Goal: Task Accomplishment & Management: Use online tool/utility

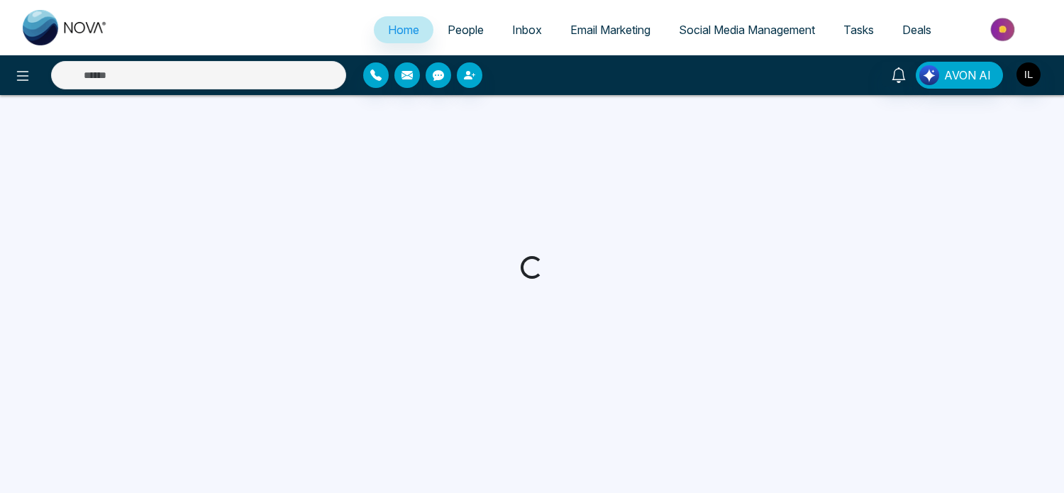
select select "*"
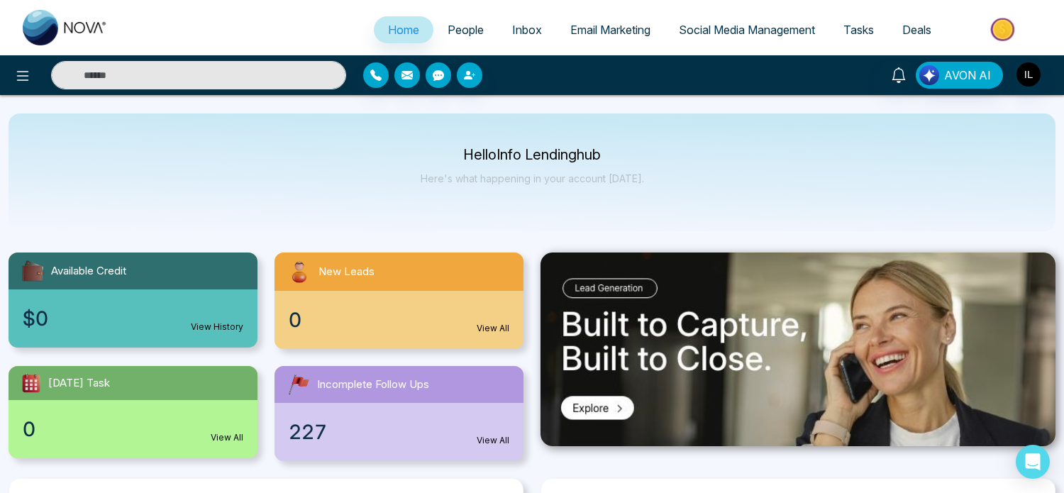
click at [619, 33] on span "Email Marketing" at bounding box center [610, 30] width 80 height 14
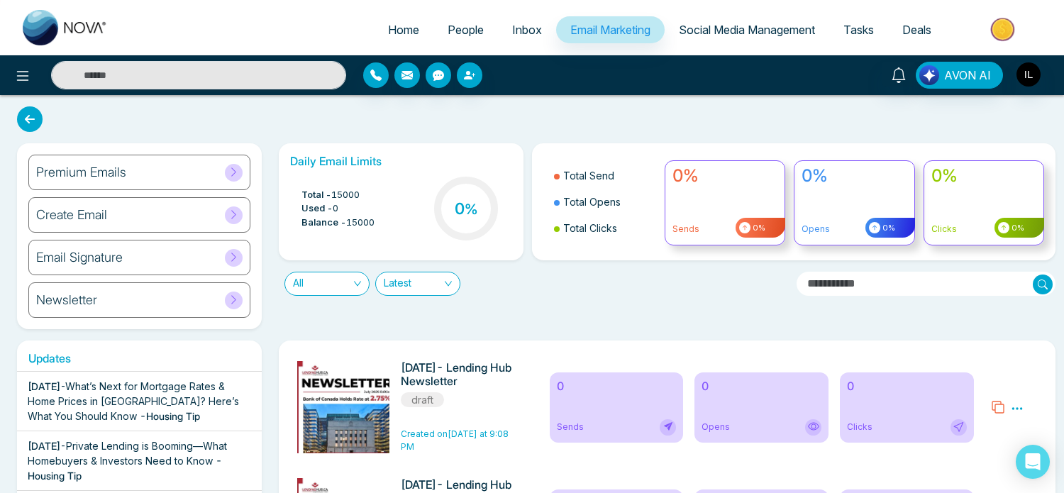
click at [652, 319] on div "Daily Email Limits Total - 15000 Used - 0 Balance - 15000 0 % Total Send Total …" at bounding box center [662, 236] width 785 height 186
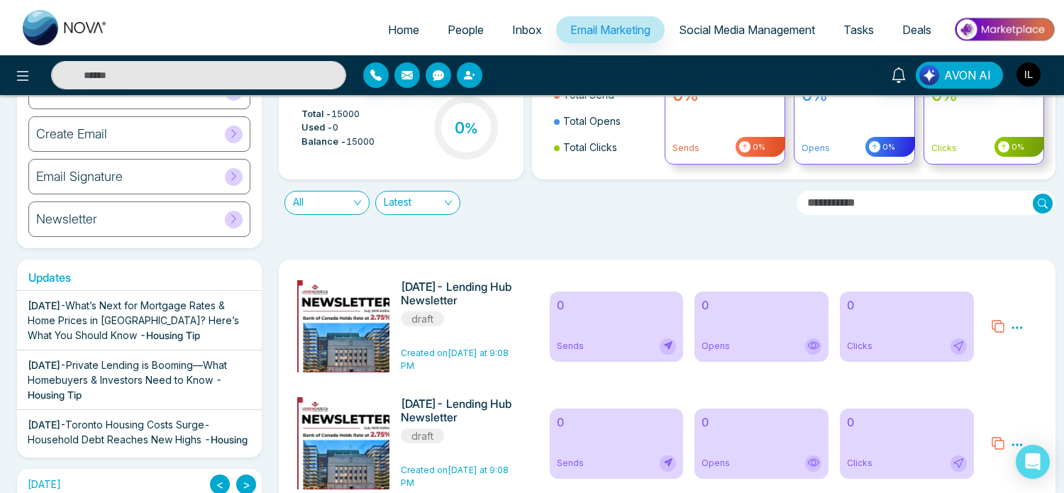
scroll to position [88, 0]
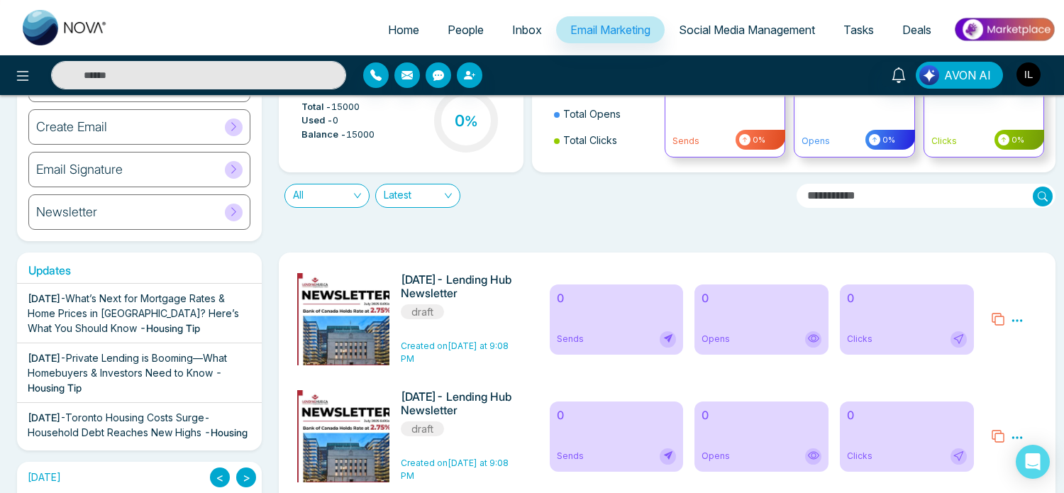
click at [1013, 317] on icon at bounding box center [1016, 320] width 13 height 13
click at [981, 364] on link "Edit" at bounding box center [981, 361] width 17 height 12
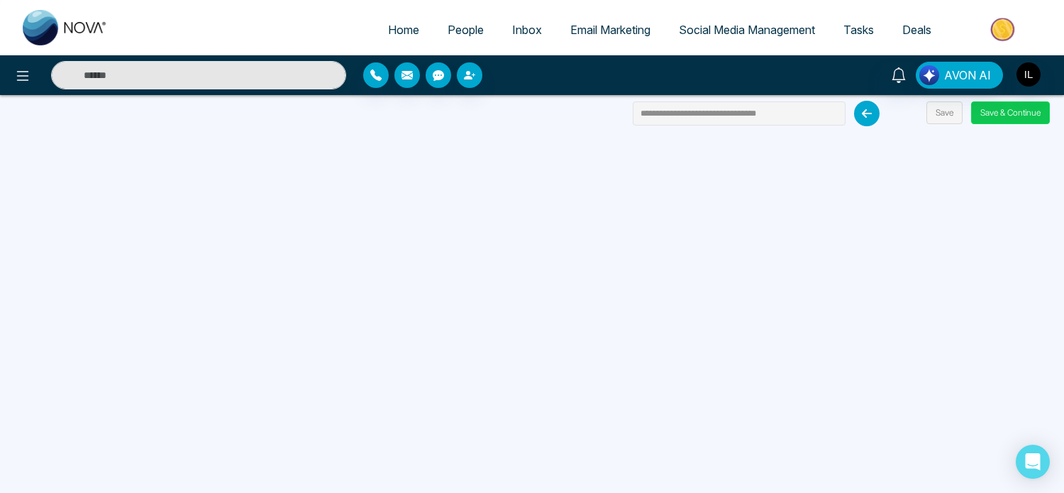
click at [1015, 112] on button "Save & Continue" at bounding box center [1010, 112] width 79 height 23
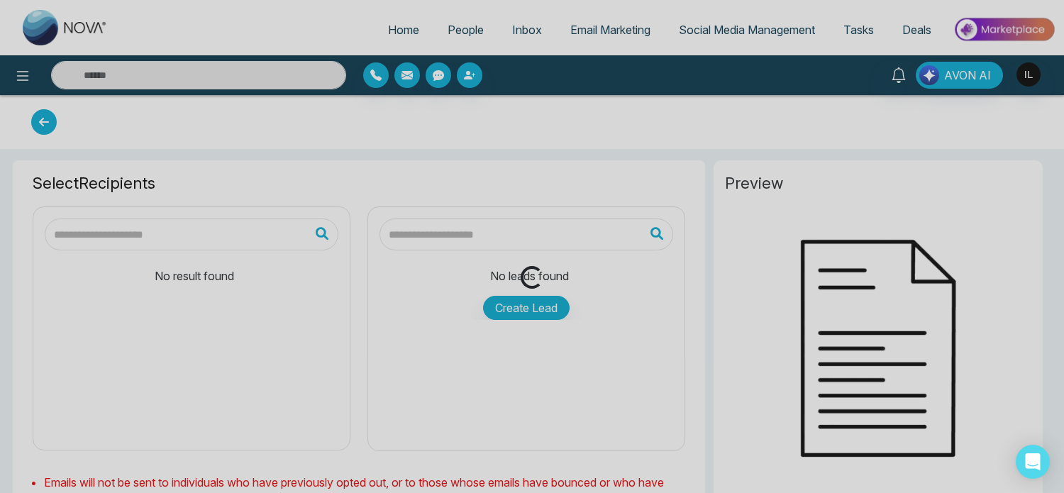
type input "**********"
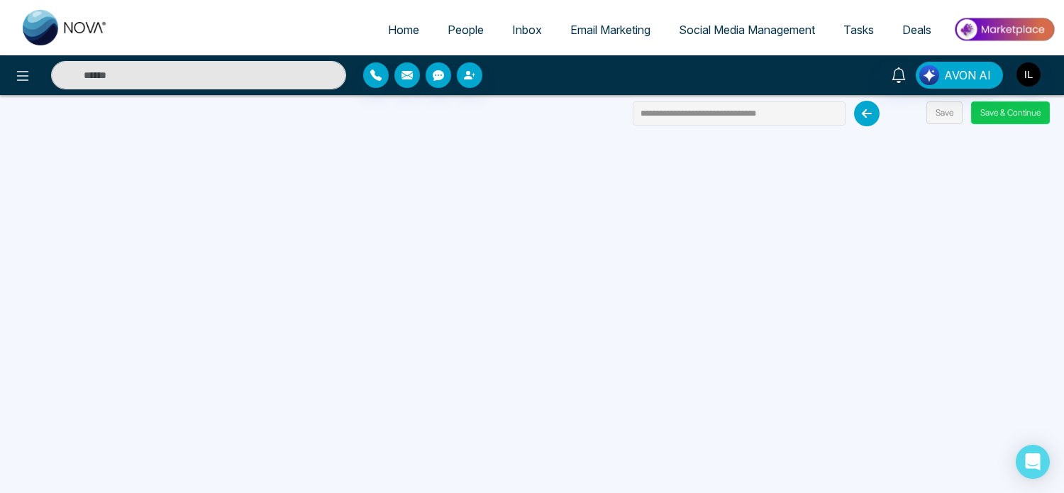
click at [1005, 122] on button "Save & Continue" at bounding box center [1010, 112] width 79 height 23
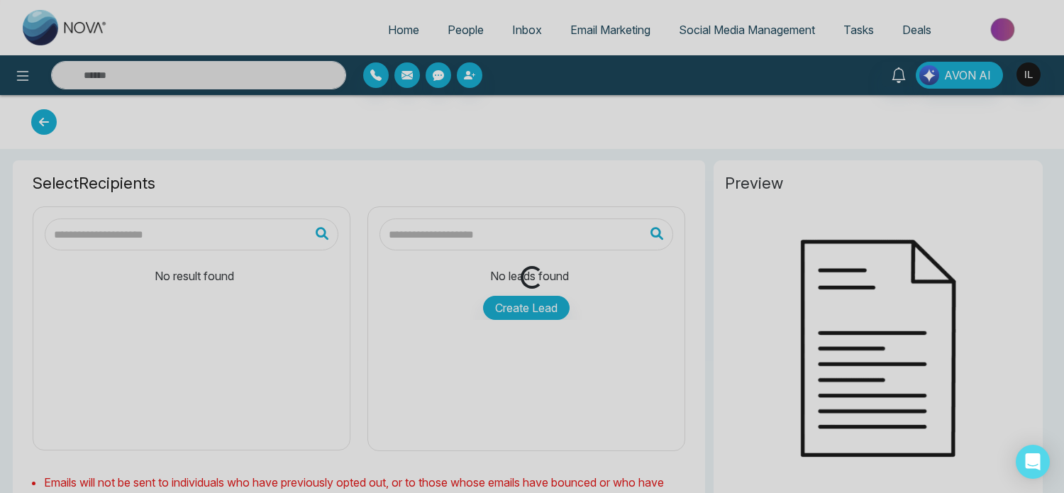
type input "**********"
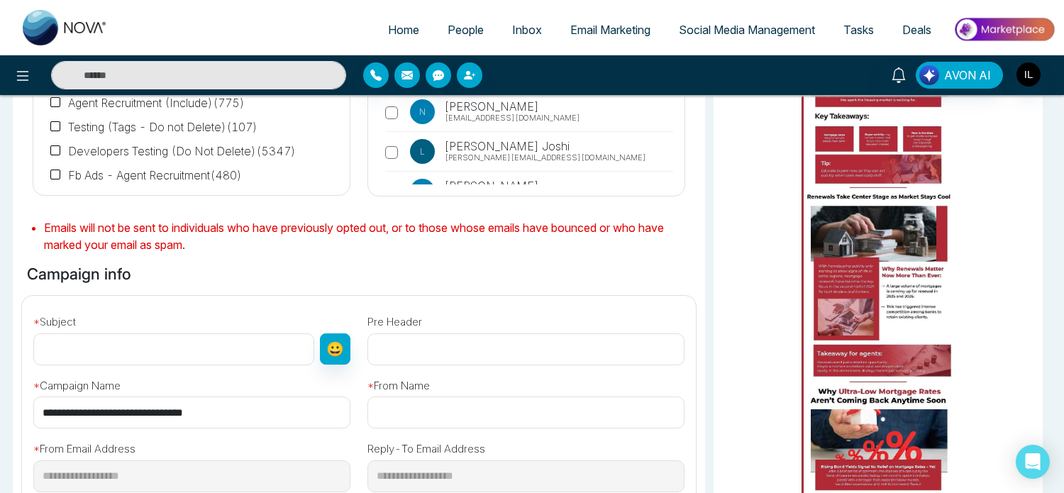
click at [706, 308] on div "Preview" at bounding box center [878, 254] width 346 height 696
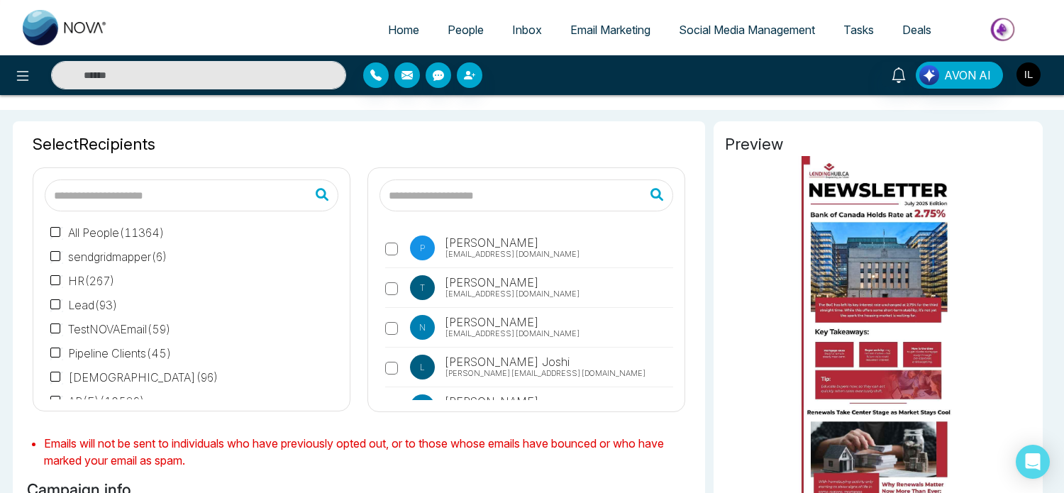
click at [1037, 79] on img "button" at bounding box center [1028, 74] width 24 height 24
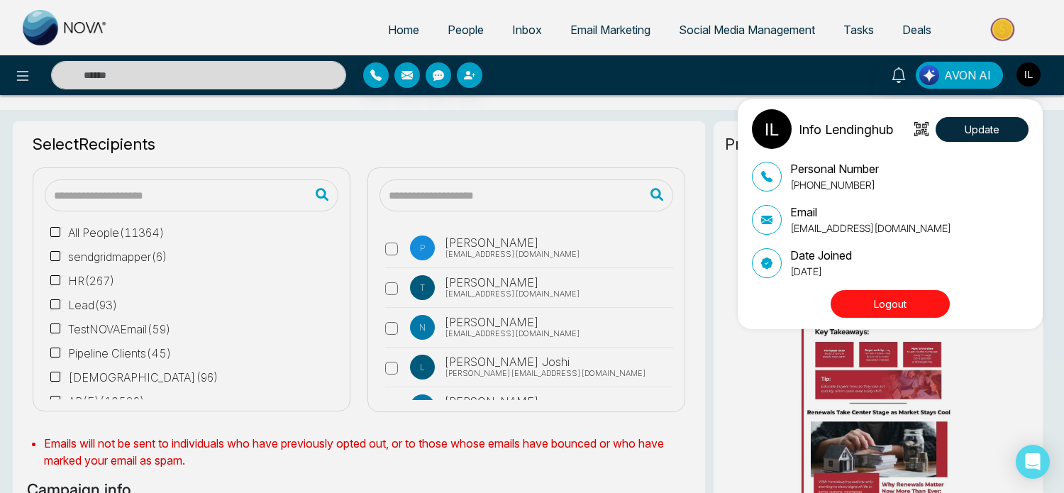
click at [706, 349] on div "Info Lendinghub Update Personal Number [PHONE_NUMBER] Email [EMAIL_ADDRESS][DOM…" at bounding box center [532, 246] width 1064 height 493
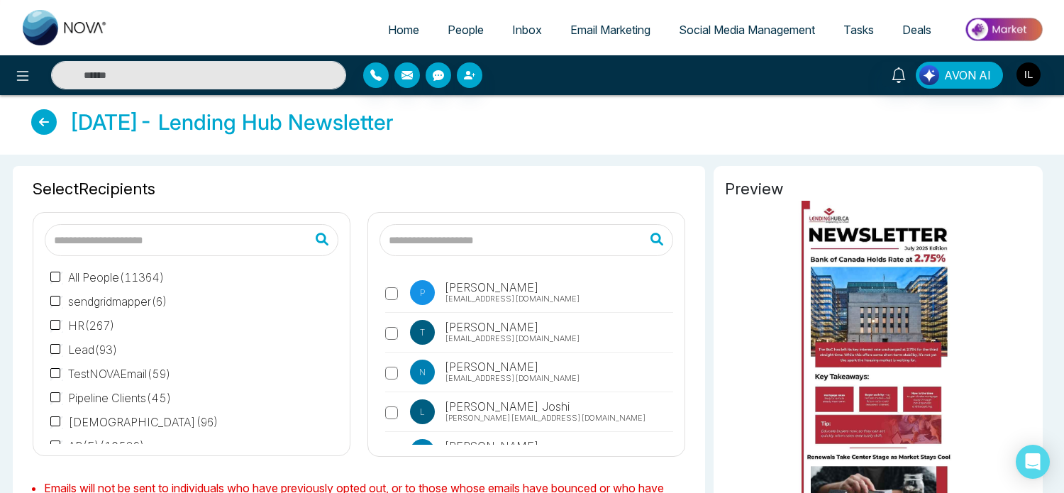
click at [606, 31] on span "Email Marketing" at bounding box center [610, 30] width 80 height 14
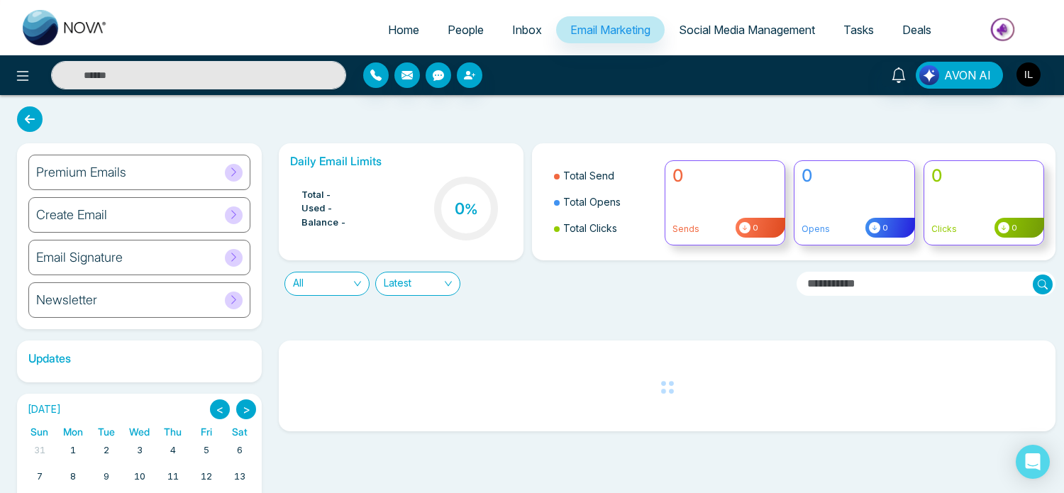
click at [234, 173] on icon at bounding box center [233, 171] width 5 height 9
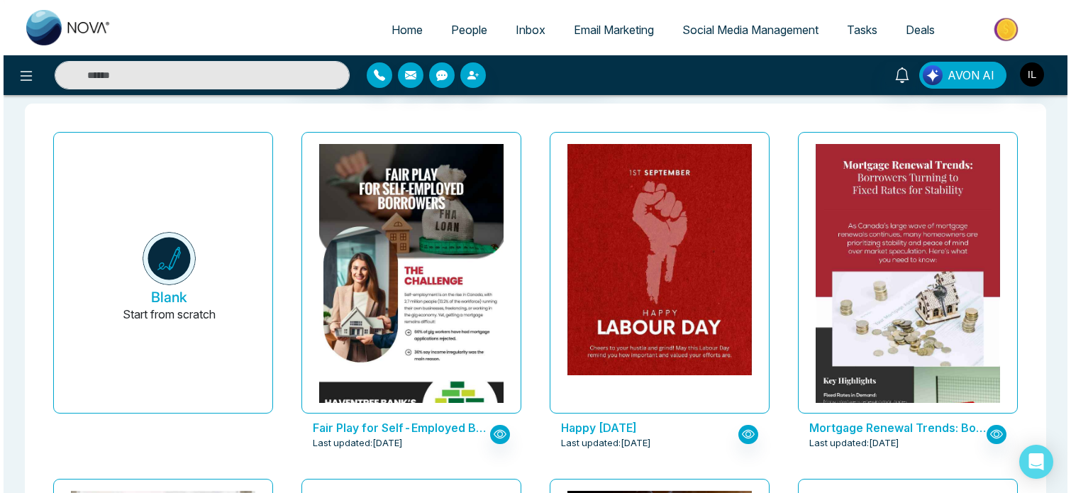
scroll to position [60, 0]
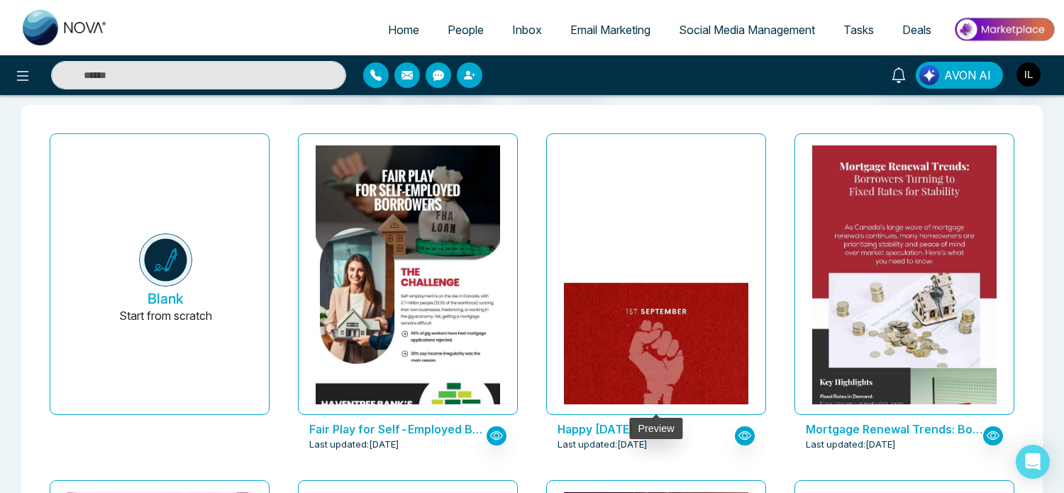
click at [705, 289] on img at bounding box center [655, 398] width 369 height 230
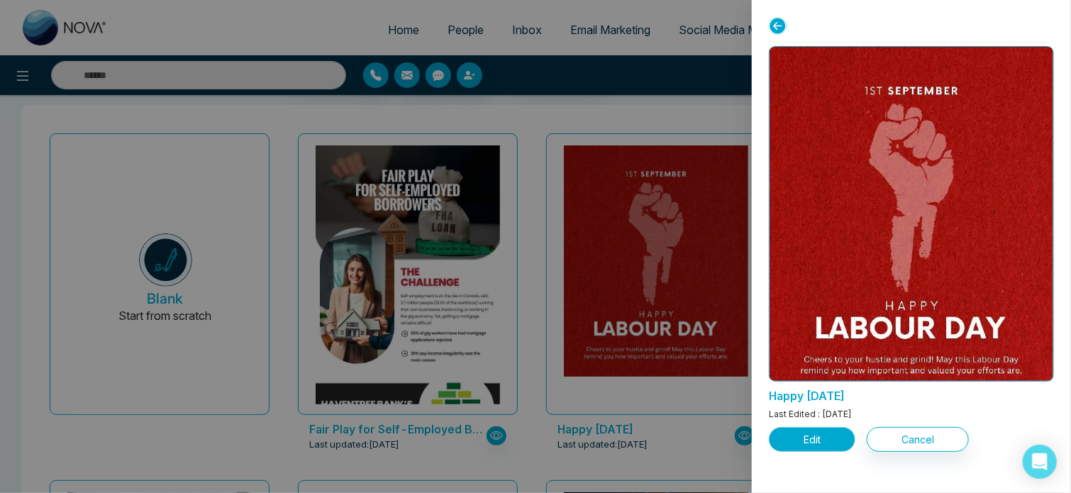
click at [795, 445] on button "Edit" at bounding box center [812, 439] width 86 height 25
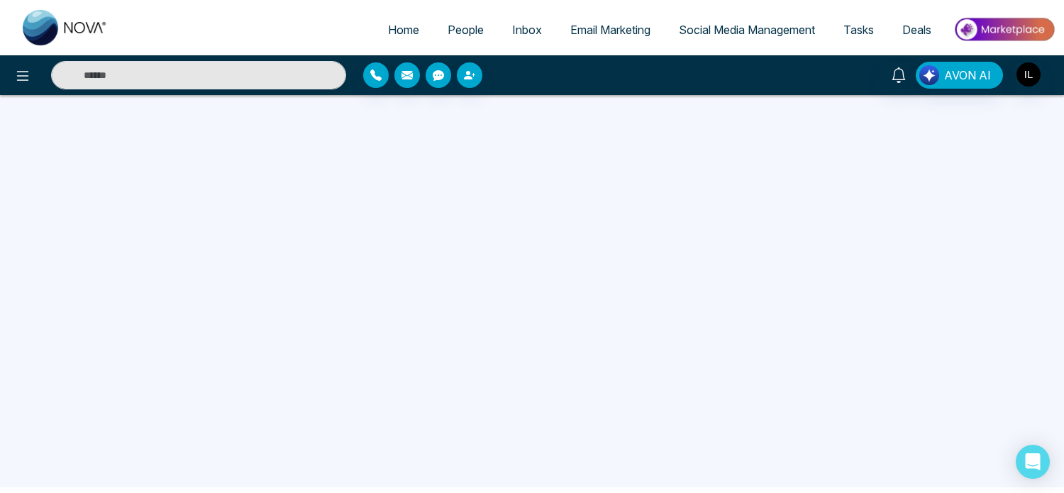
scroll to position [6, 0]
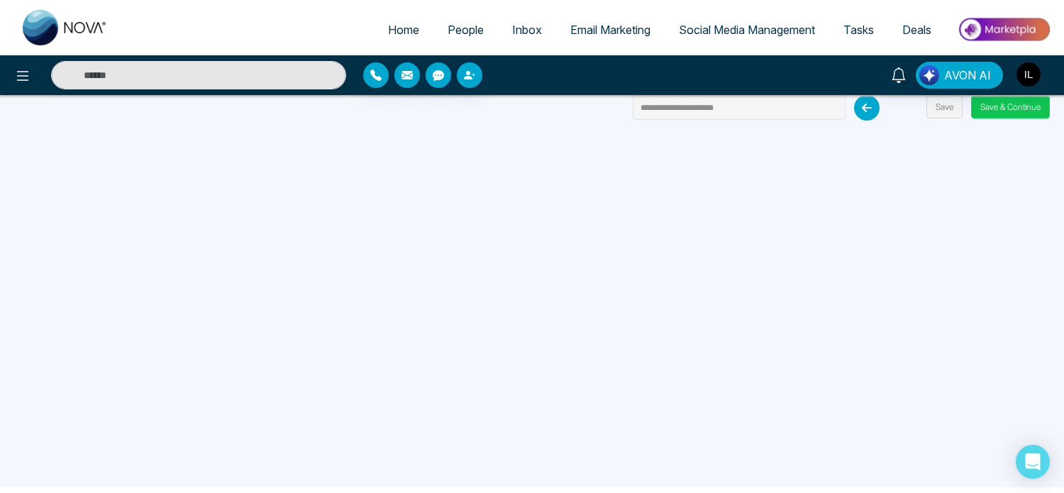
click at [995, 113] on button "Save & Continue" at bounding box center [1010, 107] width 79 height 23
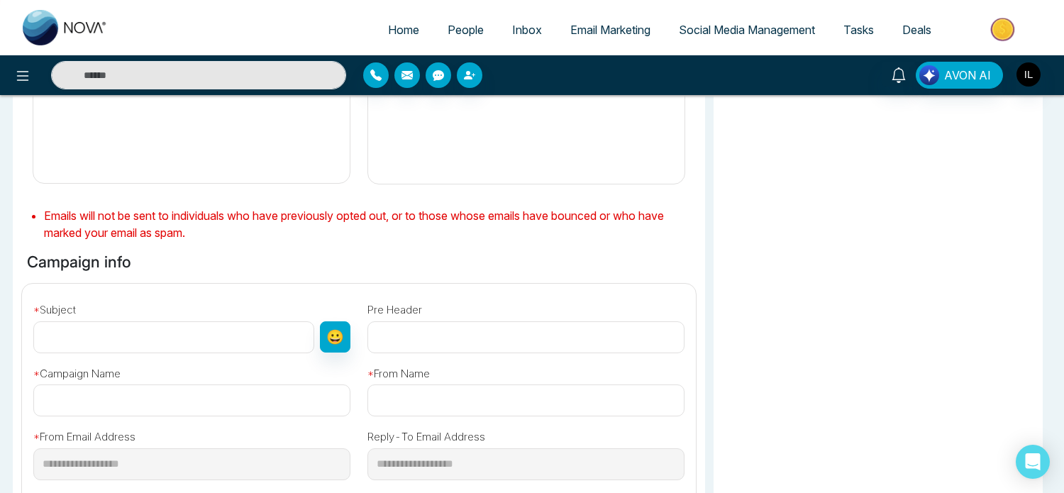
type input "**********"
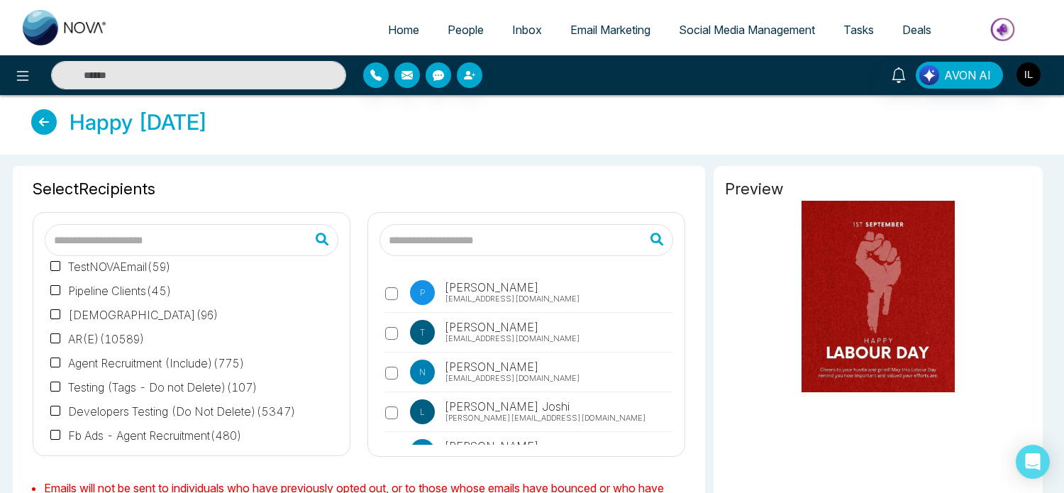
click at [629, 36] on span "Email Marketing" at bounding box center [610, 30] width 80 height 14
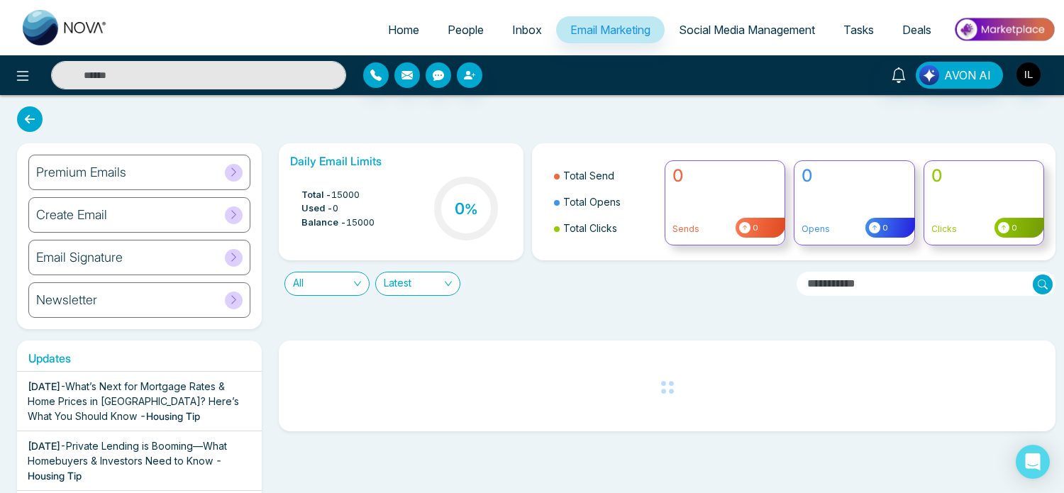
click at [235, 180] on span at bounding box center [234, 173] width 18 height 18
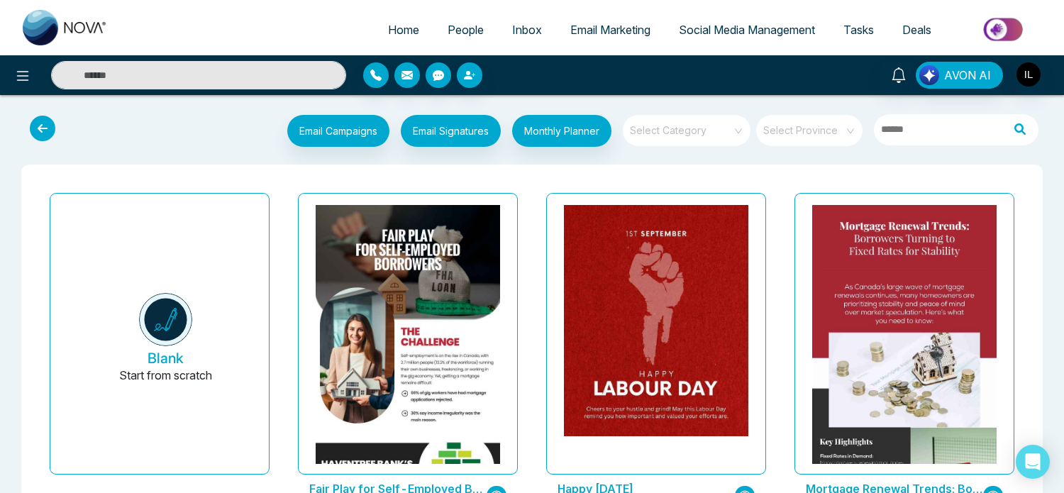
click at [785, 238] on div "Mortgage Renewal Trends: Borrowers Turning to Fixed Rates for Stability Last up…" at bounding box center [904, 360] width 248 height 347
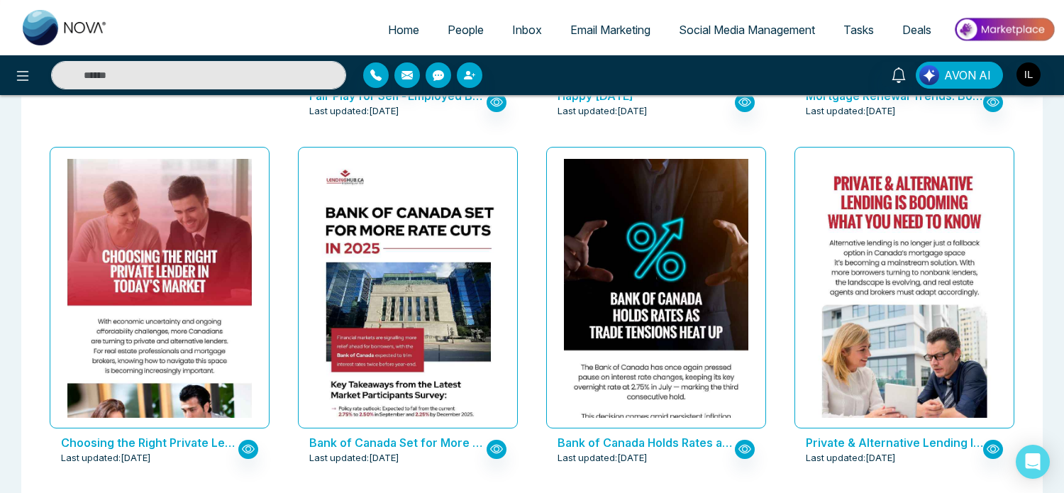
scroll to position [391, 0]
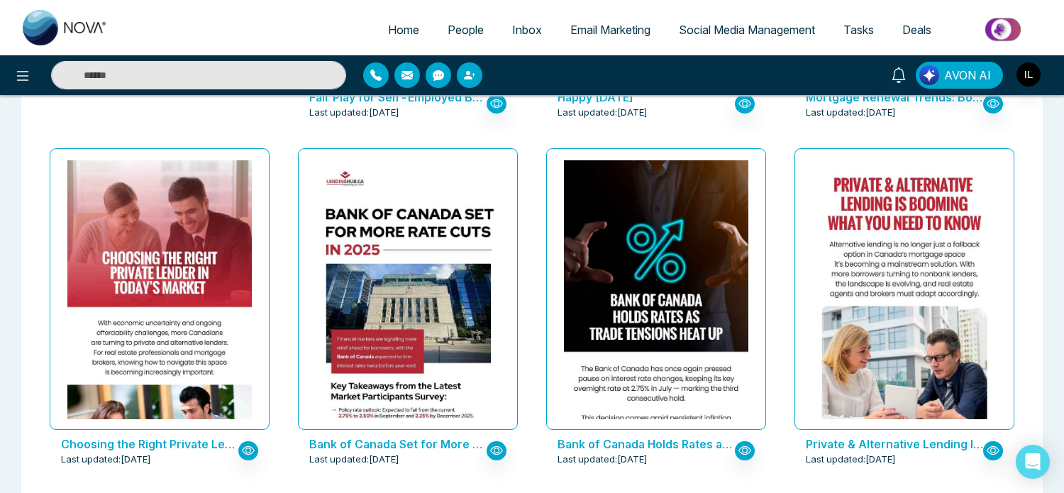
click at [782, 269] on div "Private & Alternative Lending Is Booming – What You Need to Know Last updated: …" at bounding box center [904, 316] width 248 height 347
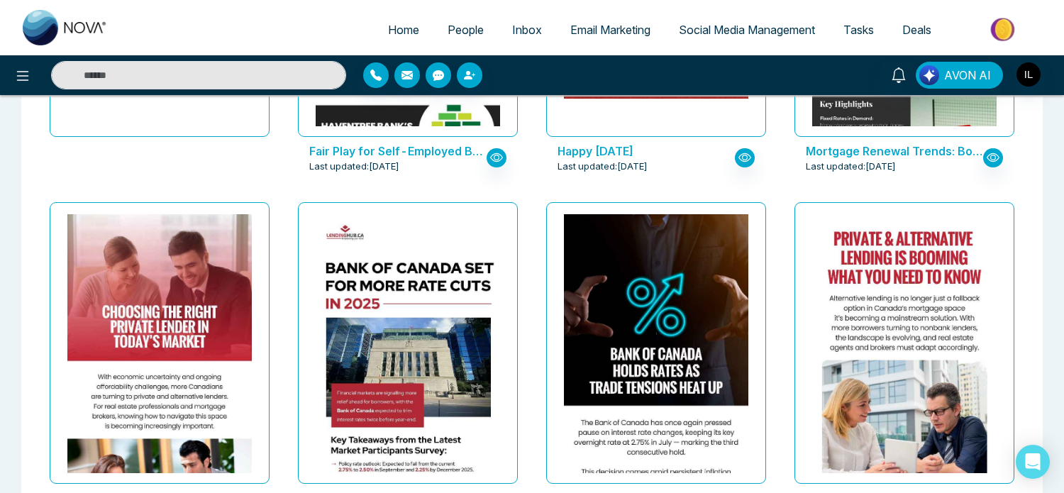
scroll to position [336, 0]
